Goal: Information Seeking & Learning: Learn about a topic

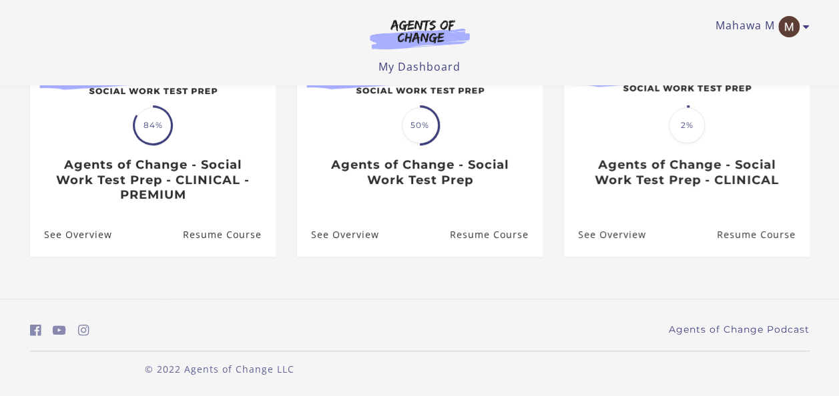
scroll to position [215, 0]
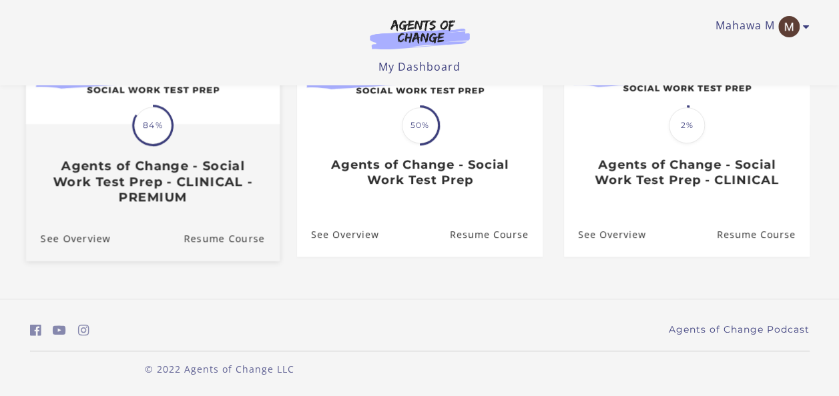
click at [153, 163] on h3 "Agents of Change - Social Work Test Prep - CLINICAL - PREMIUM" at bounding box center [152, 181] width 224 height 47
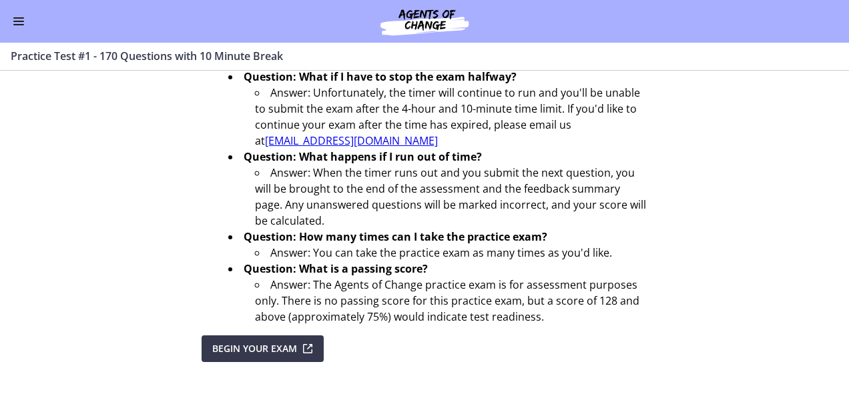
scroll to position [571, 0]
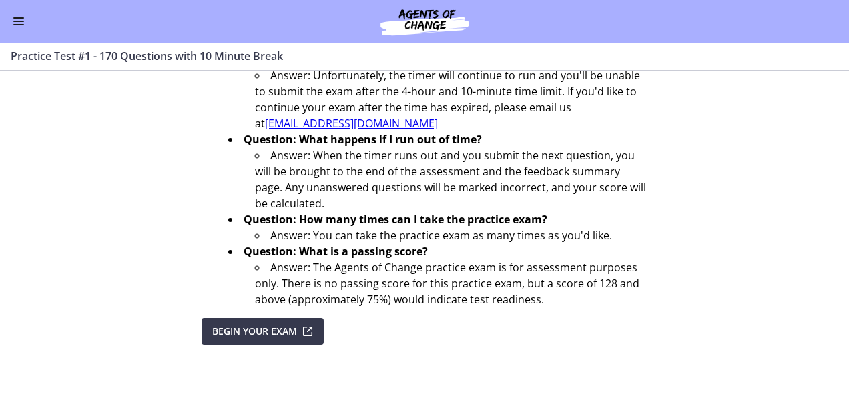
click at [15, 13] on div "Go to Dashboard" at bounding box center [424, 21] width 849 height 43
click at [16, 19] on button "Enable menu" at bounding box center [19, 21] width 16 height 16
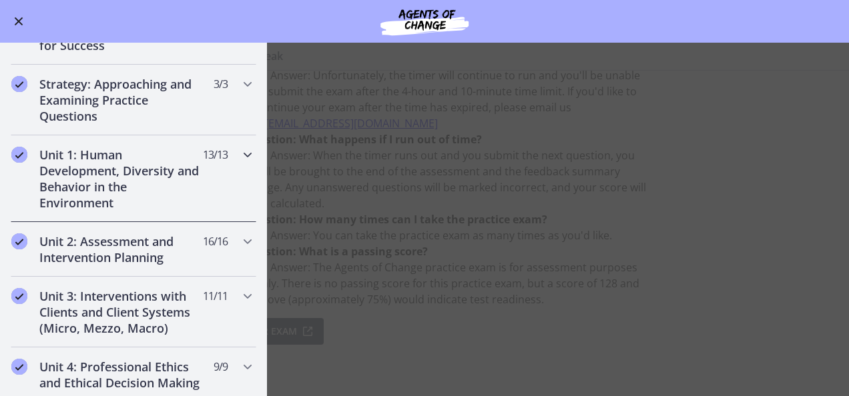
scroll to position [200, 0]
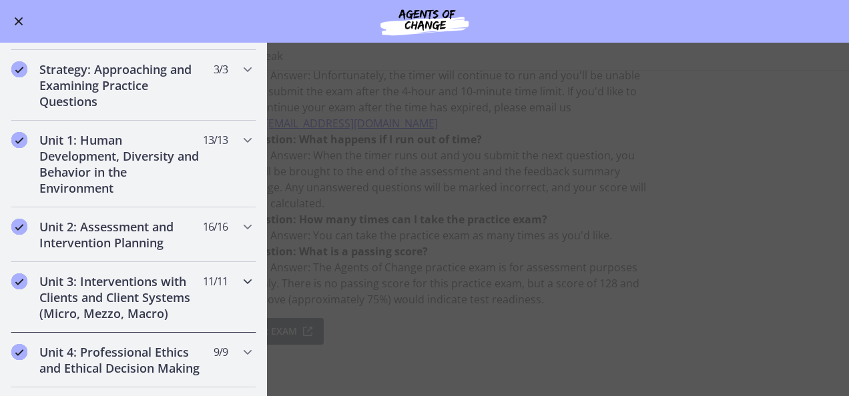
click at [115, 288] on h2 "Unit 3: Interventions with Clients and Client Systems (Micro, Mezzo, Macro)" at bounding box center [120, 298] width 163 height 48
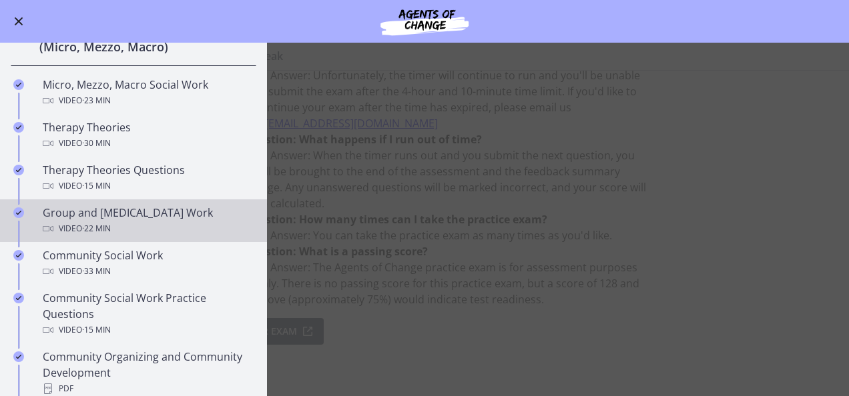
scroll to position [334, 0]
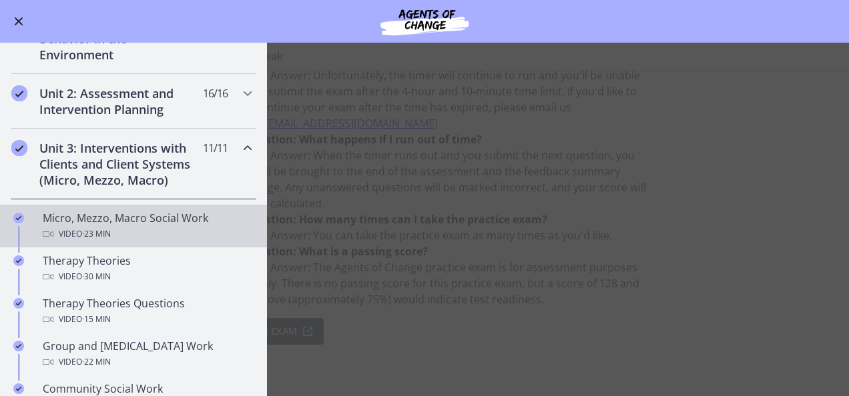
click at [109, 212] on div "Micro, Mezzo, Macro Social Work Video · 23 min" at bounding box center [147, 226] width 208 height 32
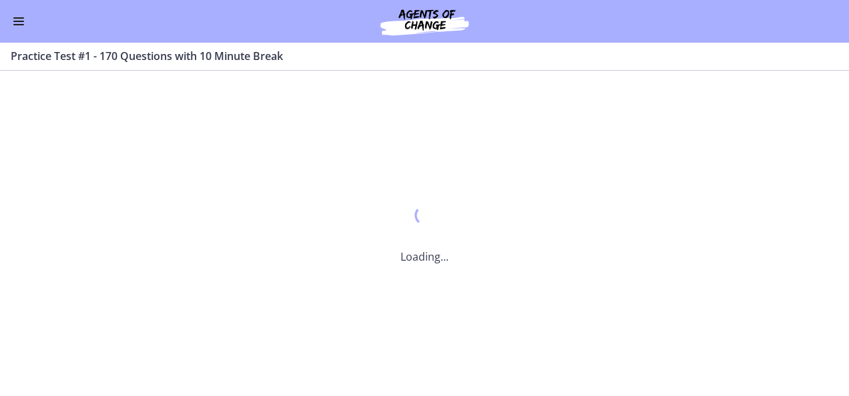
scroll to position [0, 0]
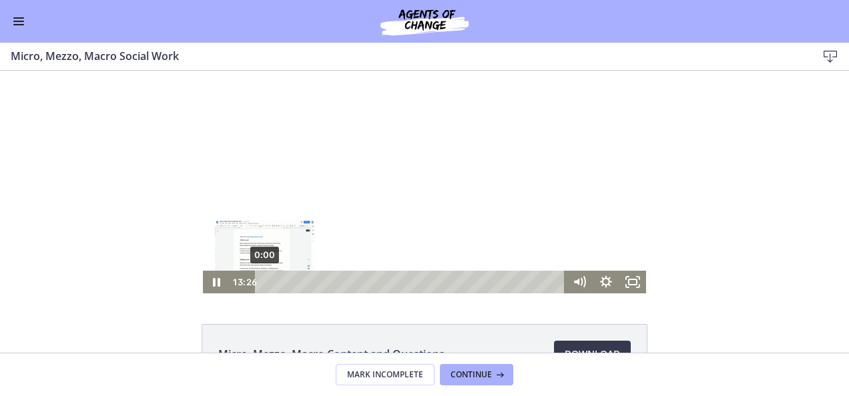
click at [264, 282] on div "0:00" at bounding box center [411, 282] width 294 height 23
click at [211, 282] on icon "Pause" at bounding box center [216, 282] width 32 height 27
